Goal: Information Seeking & Learning: Learn about a topic

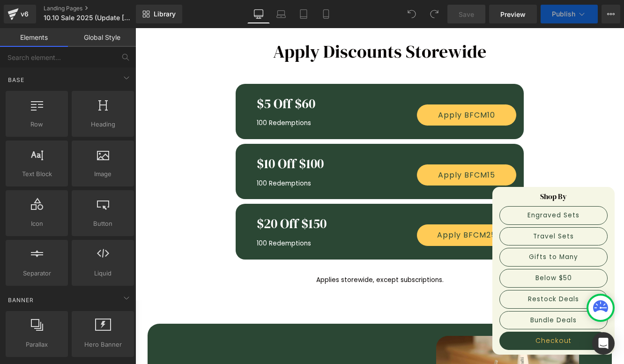
scroll to position [398, 0]
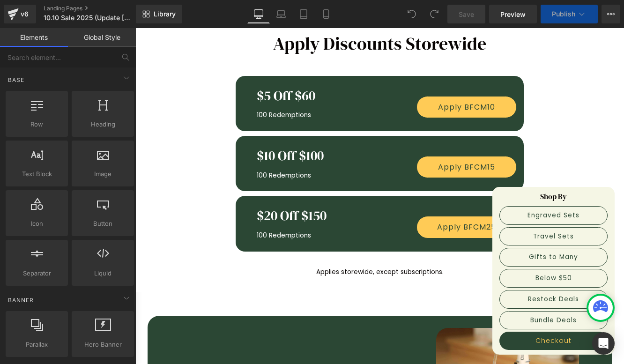
click at [449, 80] on div "$5 Off $60 Heading 100 Redemptions Text Block Apply BFCM10 Button Row" at bounding box center [380, 103] width 289 height 55
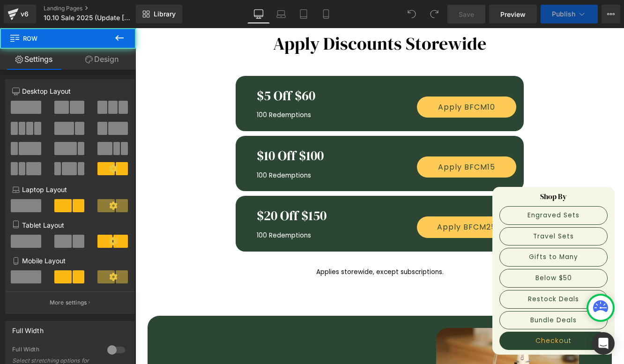
click at [449, 80] on div "$5 Off $60 Heading 100 Redemptions Text Block Apply BFCM10 Button Row" at bounding box center [380, 103] width 289 height 55
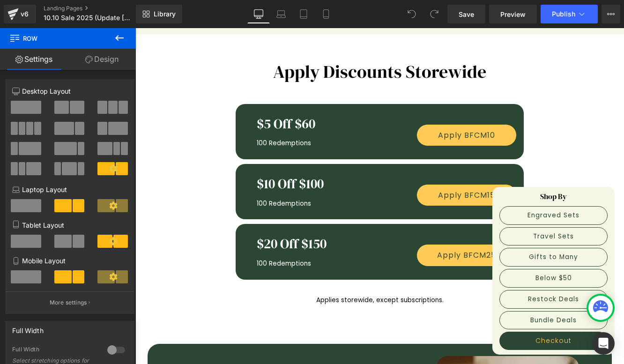
scroll to position [368, 0]
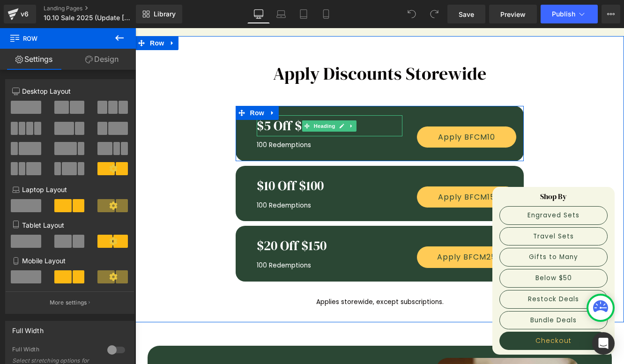
click at [276, 124] on h1 "$5 Off $60" at bounding box center [330, 126] width 146 height 22
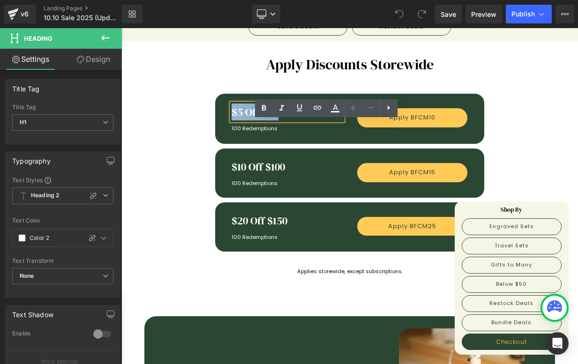
scroll to position [297, 0]
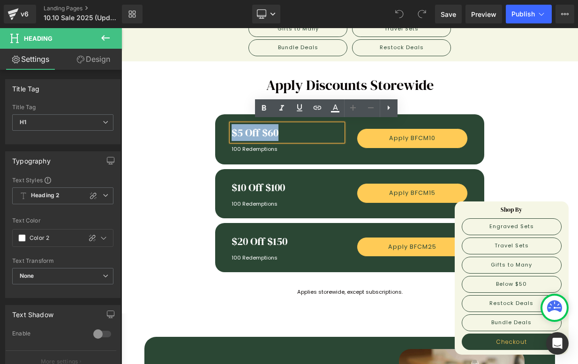
click at [239, 218] on div "$20 Off $150 Heading 100 Redemptions Text Block Apply BFCM25 Button Row" at bounding box center [350, 245] width 274 height 54
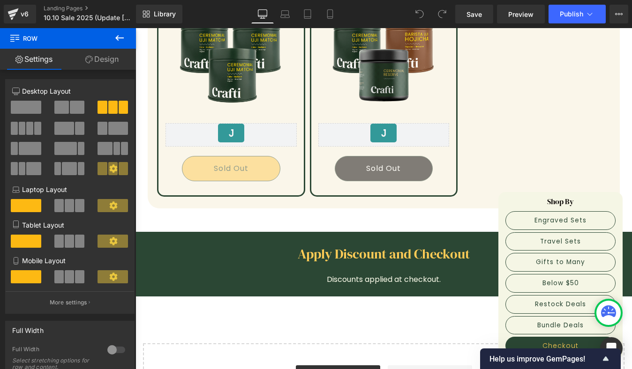
scroll to position [4341, 0]
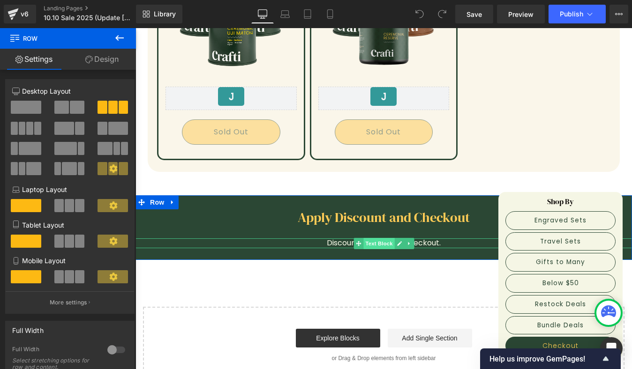
click at [370, 238] on span "Text Block" at bounding box center [378, 243] width 31 height 11
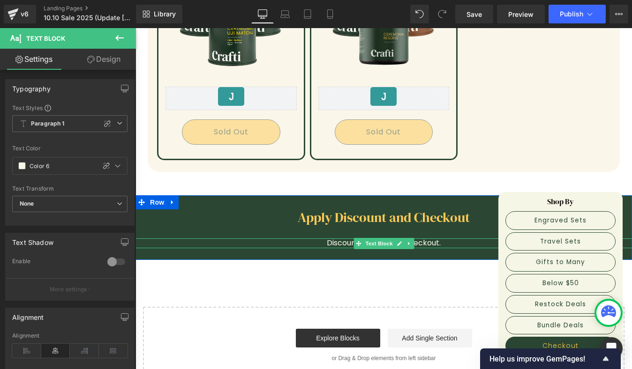
click at [427, 239] on p "Discounts applied at checkout." at bounding box center [383, 244] width 496 height 10
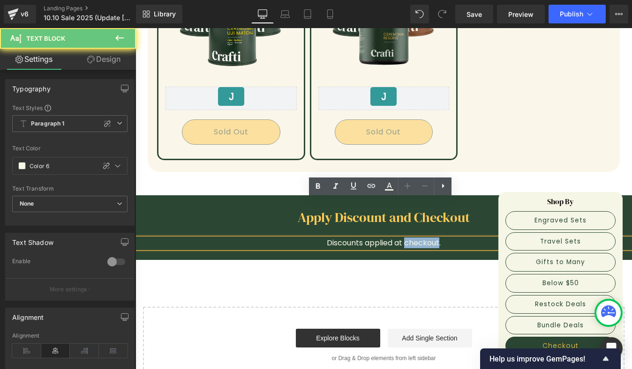
click at [427, 239] on p "Discounts applied at checkout." at bounding box center [383, 244] width 496 height 10
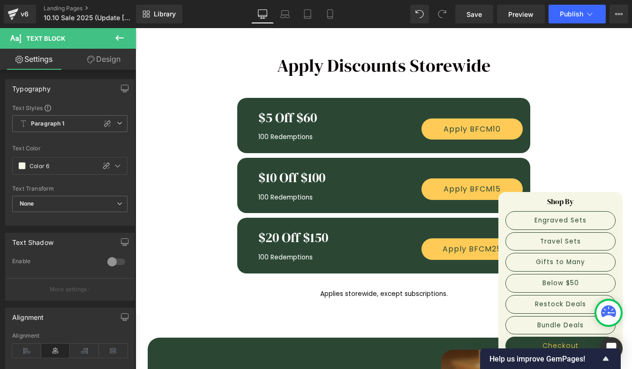
scroll to position [377, 0]
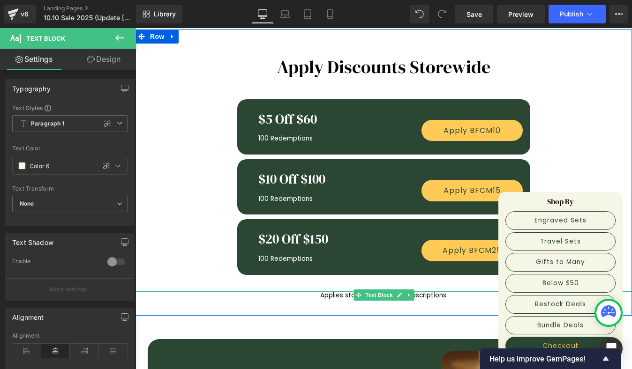
click at [443, 293] on span "Applies storewide, except subscriptions." at bounding box center [384, 295] width 128 height 9
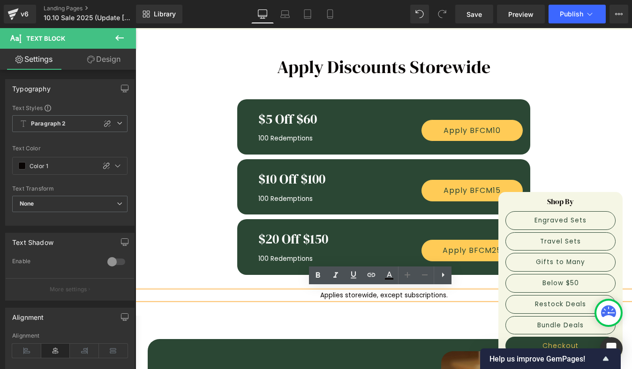
copy span "Applies storewide, except subscriptions."
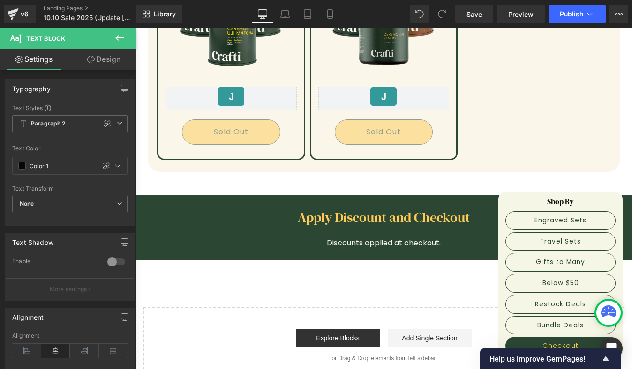
scroll to position [4310, 0]
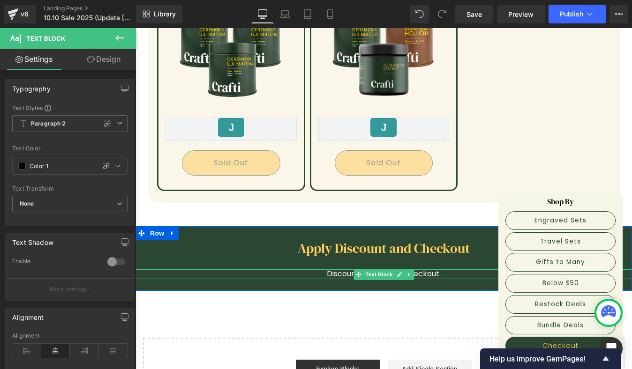
click at [340, 270] on p "Discounts applied at checkout." at bounding box center [383, 275] width 496 height 10
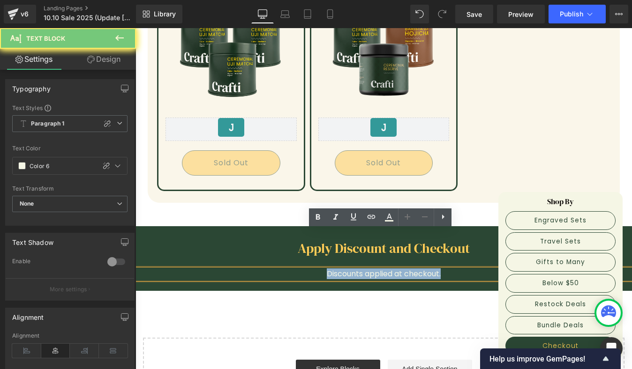
copy p "Discounts applied at checkout."
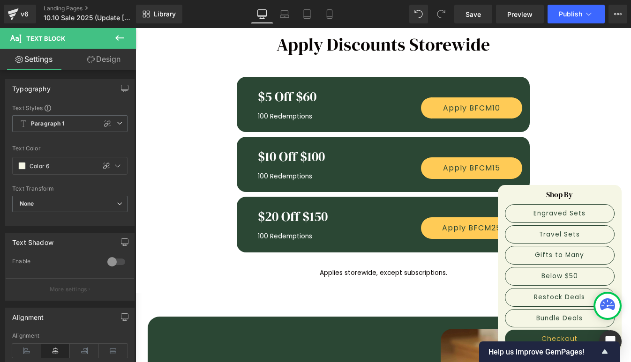
scroll to position [405, 0]
